Goal: Obtain resource: Download file/media

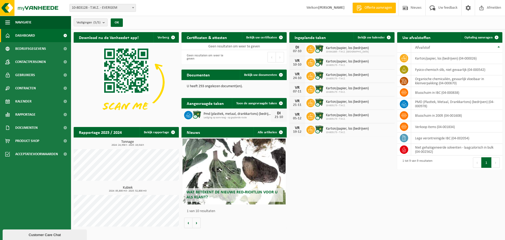
click at [50, 234] on div "Customer Care Chat" at bounding box center [45, 234] width 76 height 4
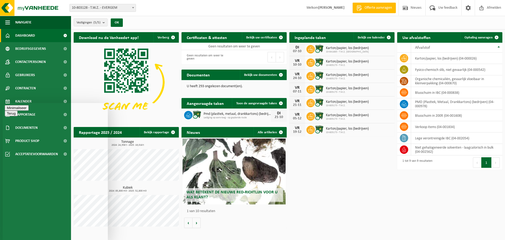
click at [29, 110] on button "Minimaliseer" at bounding box center [17, 108] width 24 height 6
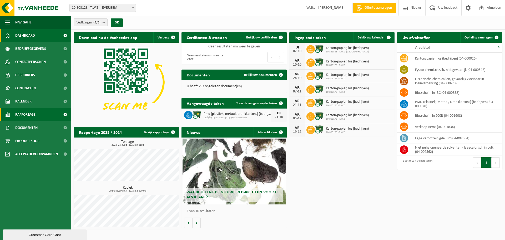
click at [29, 115] on span "Rapportage" at bounding box center [25, 114] width 20 height 13
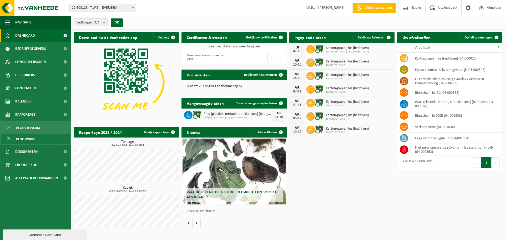
click at [29, 139] on span "In lijstvorm" at bounding box center [25, 139] width 18 height 10
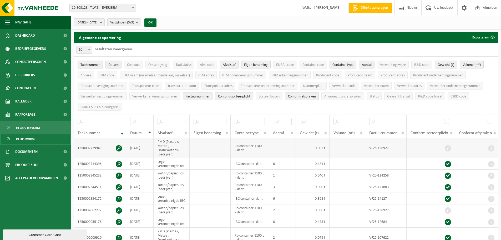
click at [381, 148] on td "VF25-138927" at bounding box center [385, 148] width 41 height 20
drag, startPoint x: 389, startPoint y: 145, endPoint x: 366, endPoint y: 142, distance: 23.2
click at [366, 142] on td "VF25-138927" at bounding box center [385, 148] width 41 height 20
copy td "VF25-138927"
click at [33, 154] on span "Documenten" at bounding box center [26, 151] width 22 height 13
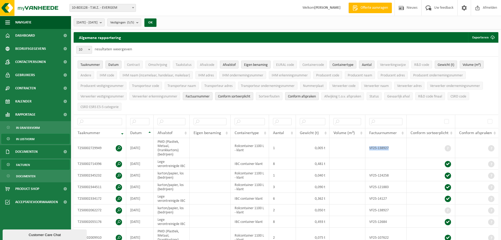
click at [30, 165] on link "Facturen" at bounding box center [35, 164] width 68 height 10
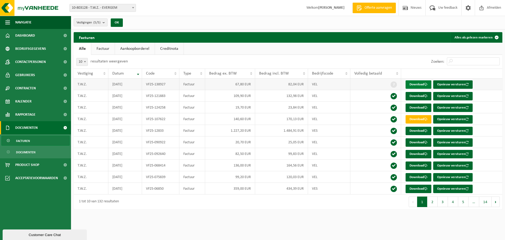
click at [419, 85] on link "Download" at bounding box center [419, 84] width 26 height 8
